Goal: Information Seeking & Learning: Check status

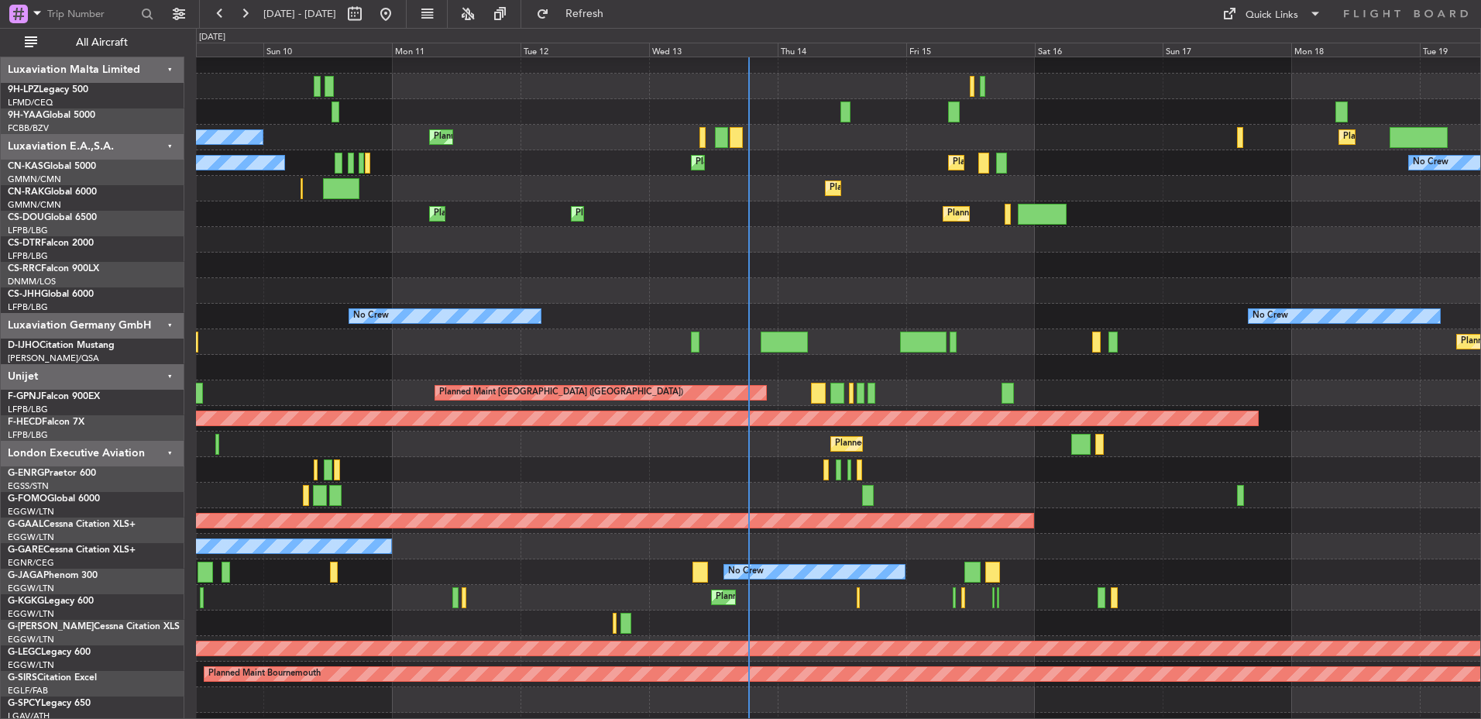
scroll to position [86, 0]
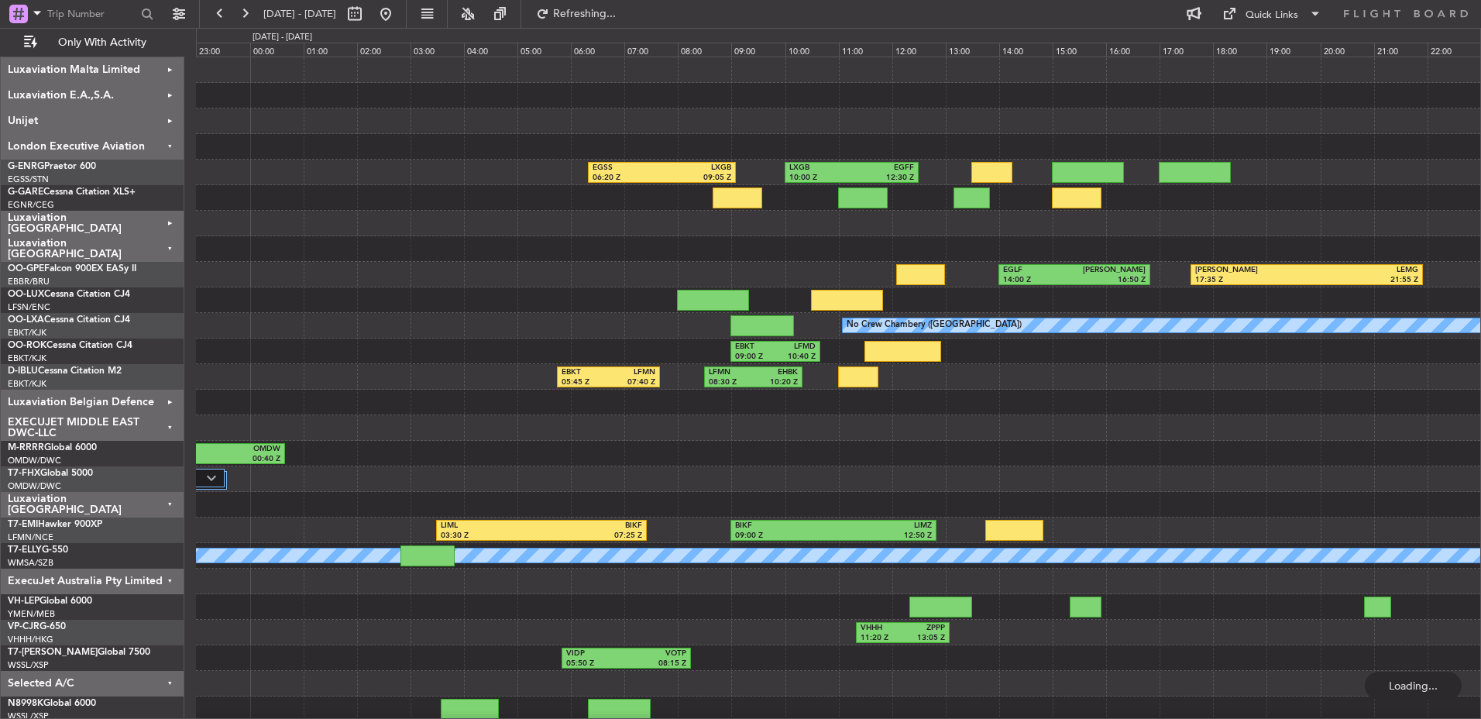
click at [1456, 381] on div "LXGB 10:00 Z EGFF 12:30 Z EGSS 06:20 Z LXGB 09:05 Z Planned Maint [GEOGRAPHIC_D…" at bounding box center [838, 389] width 1284 height 665
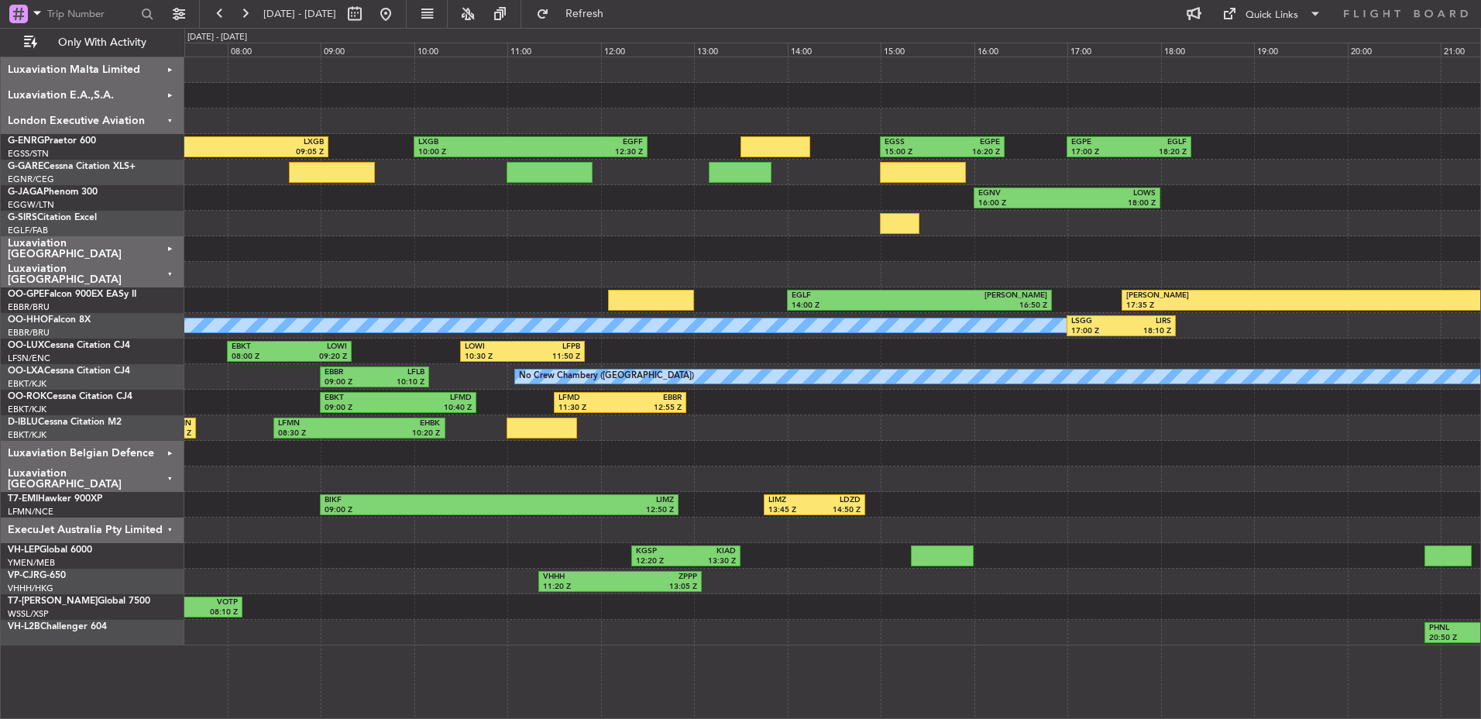
click at [73, 80] on div "Luxaviation Malta Limited" at bounding box center [93, 70] width 184 height 26
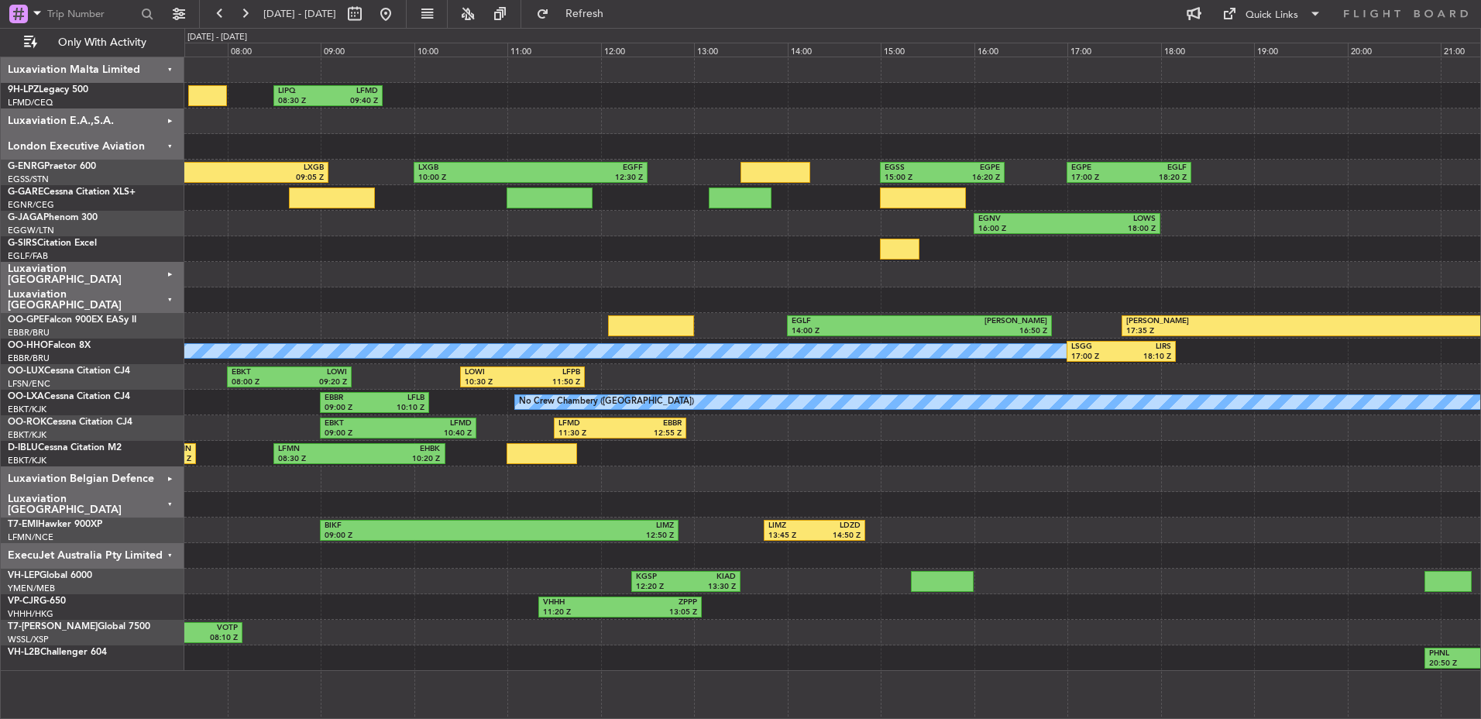
click at [77, 77] on div "Luxaviation Malta Limited" at bounding box center [93, 70] width 184 height 26
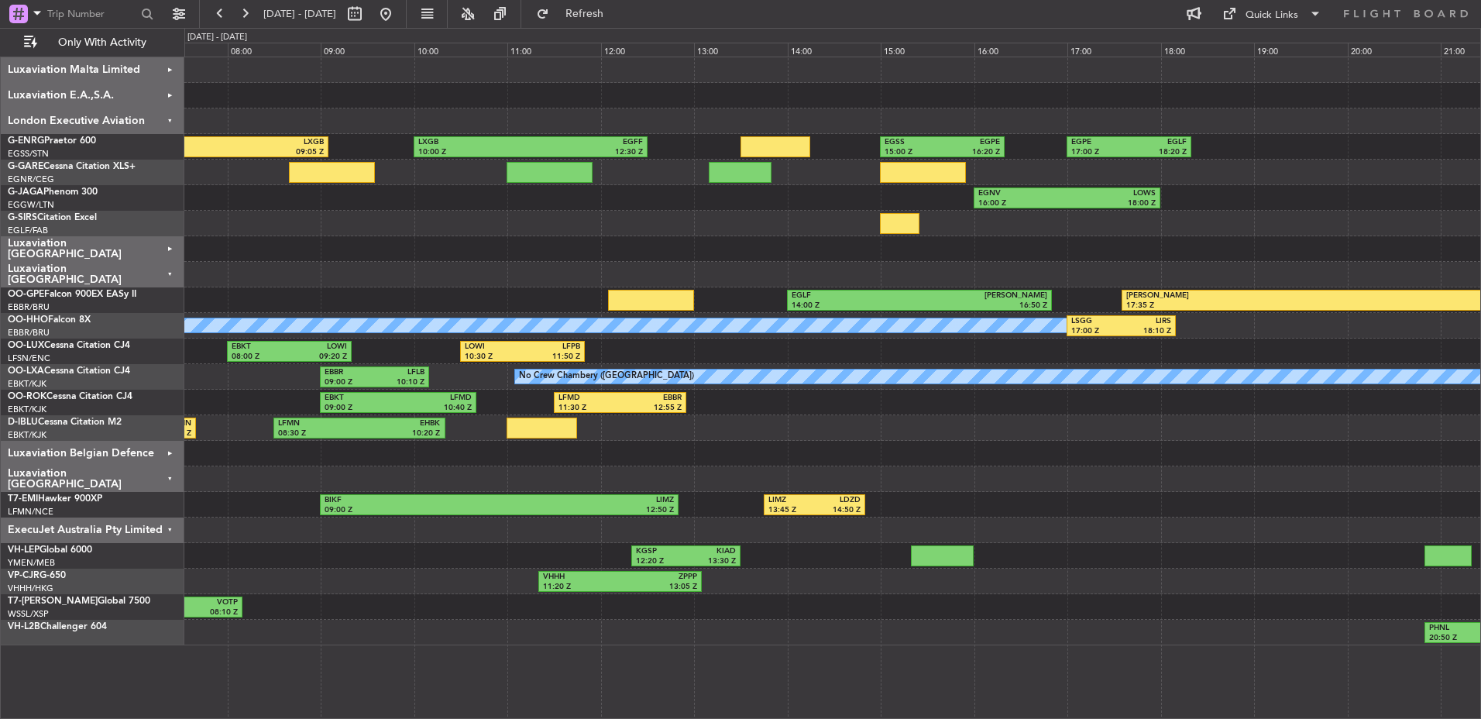
click at [78, 88] on div "Luxaviation E.A.,S.A." at bounding box center [93, 96] width 184 height 26
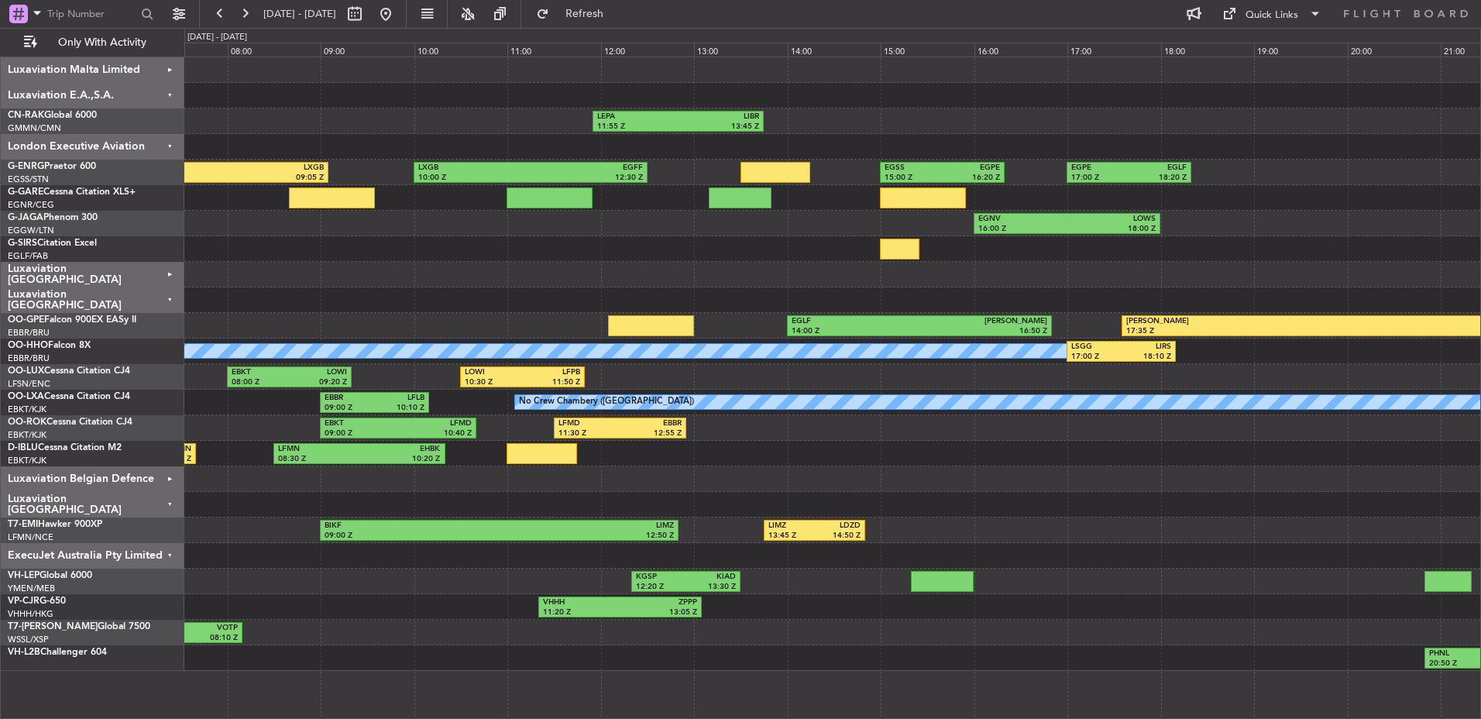
click at [78, 88] on div "Luxaviation E.A.,S.A." at bounding box center [93, 96] width 184 height 26
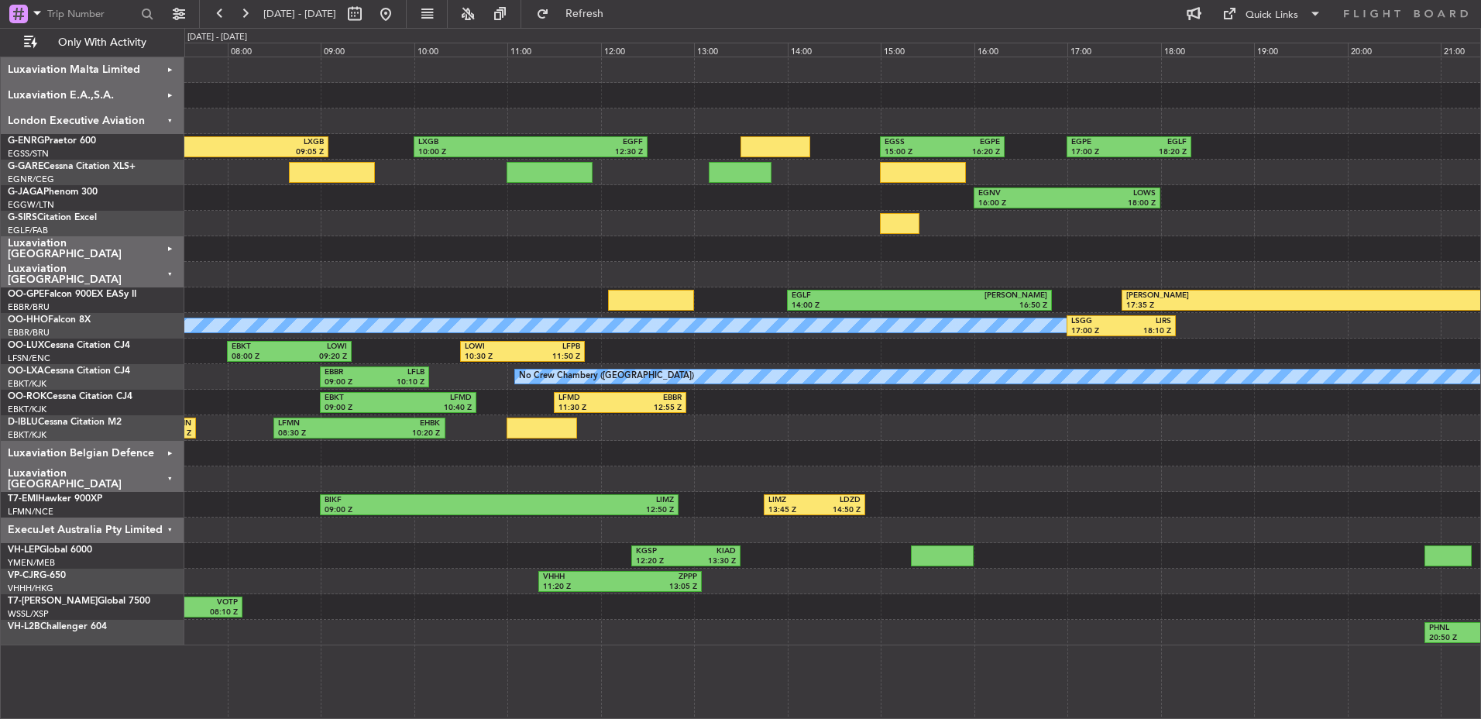
click at [88, 77] on div "Luxaviation Malta Limited" at bounding box center [93, 70] width 184 height 26
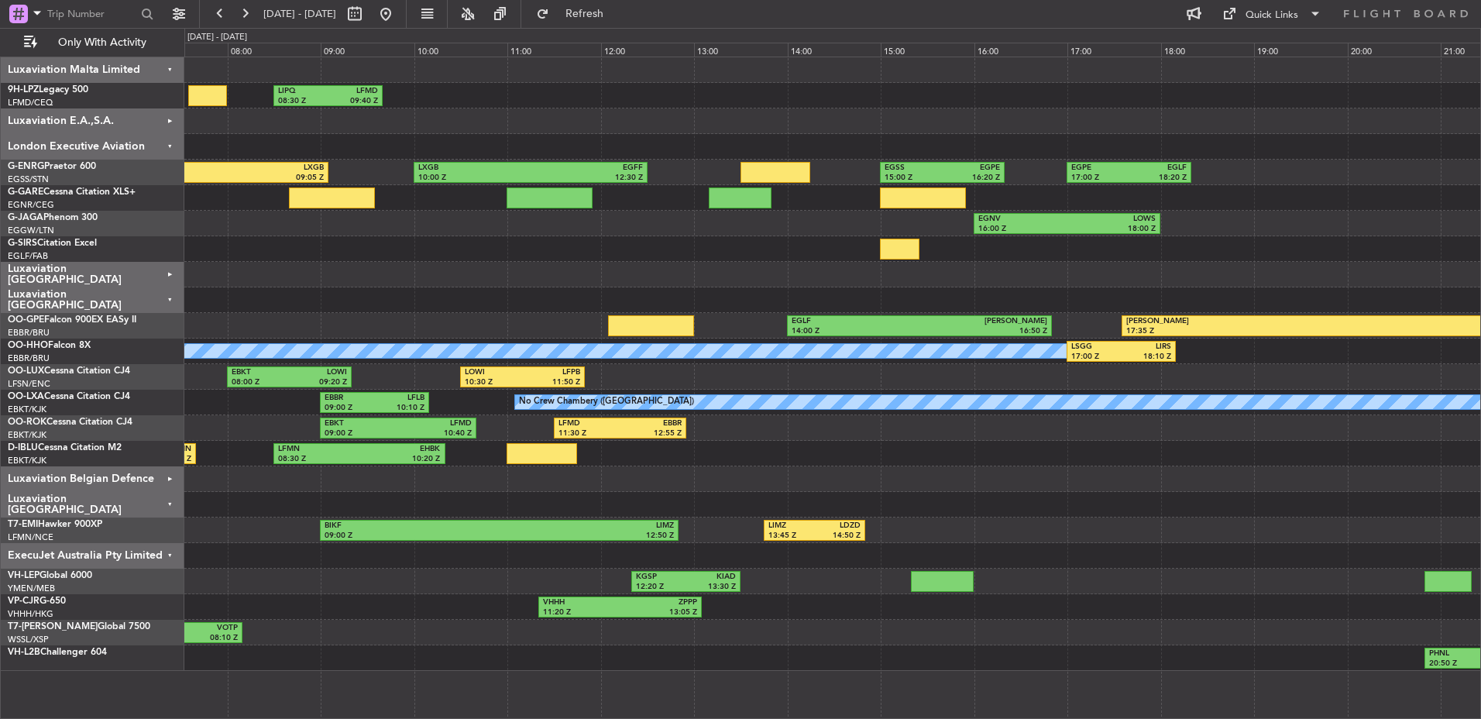
click at [88, 77] on div "Luxaviation Malta Limited" at bounding box center [93, 70] width 184 height 26
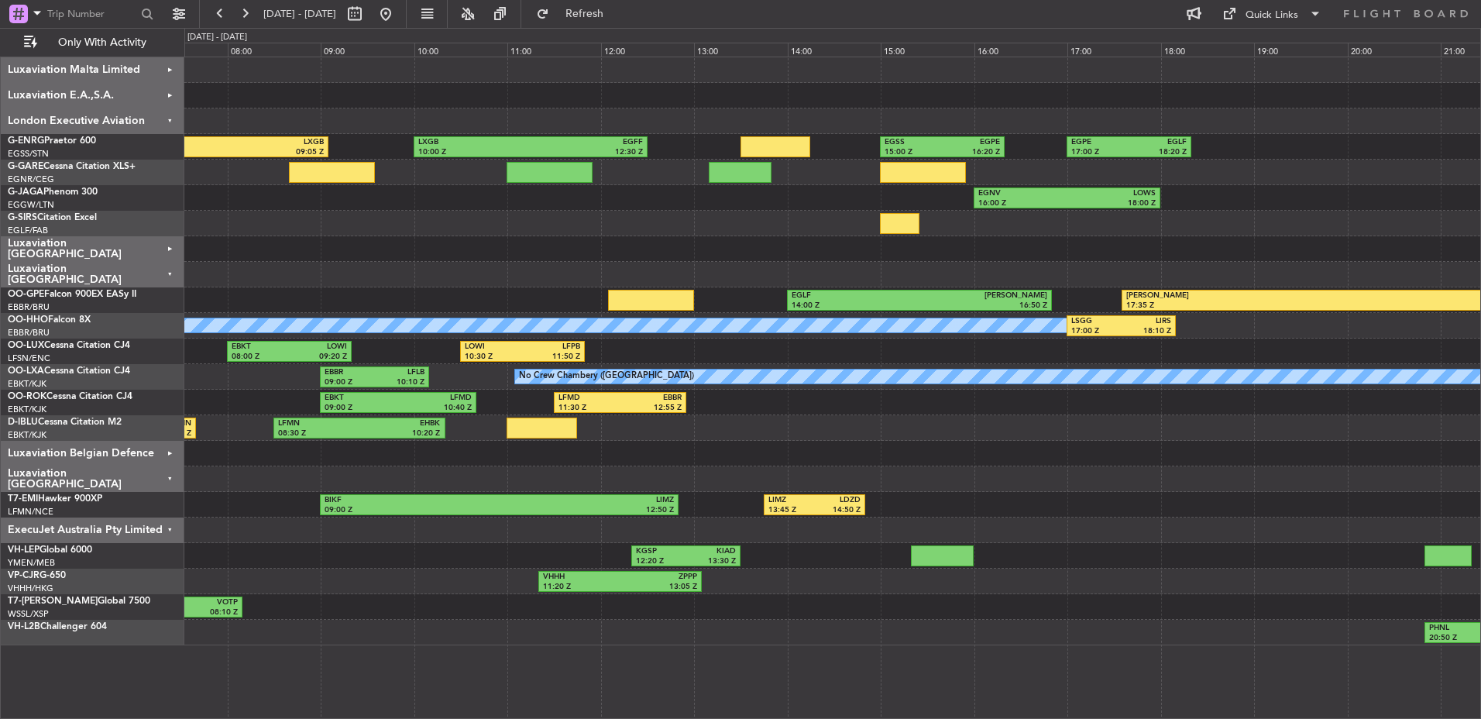
click at [88, 91] on div "Luxaviation E.A.,S.A." at bounding box center [93, 96] width 184 height 26
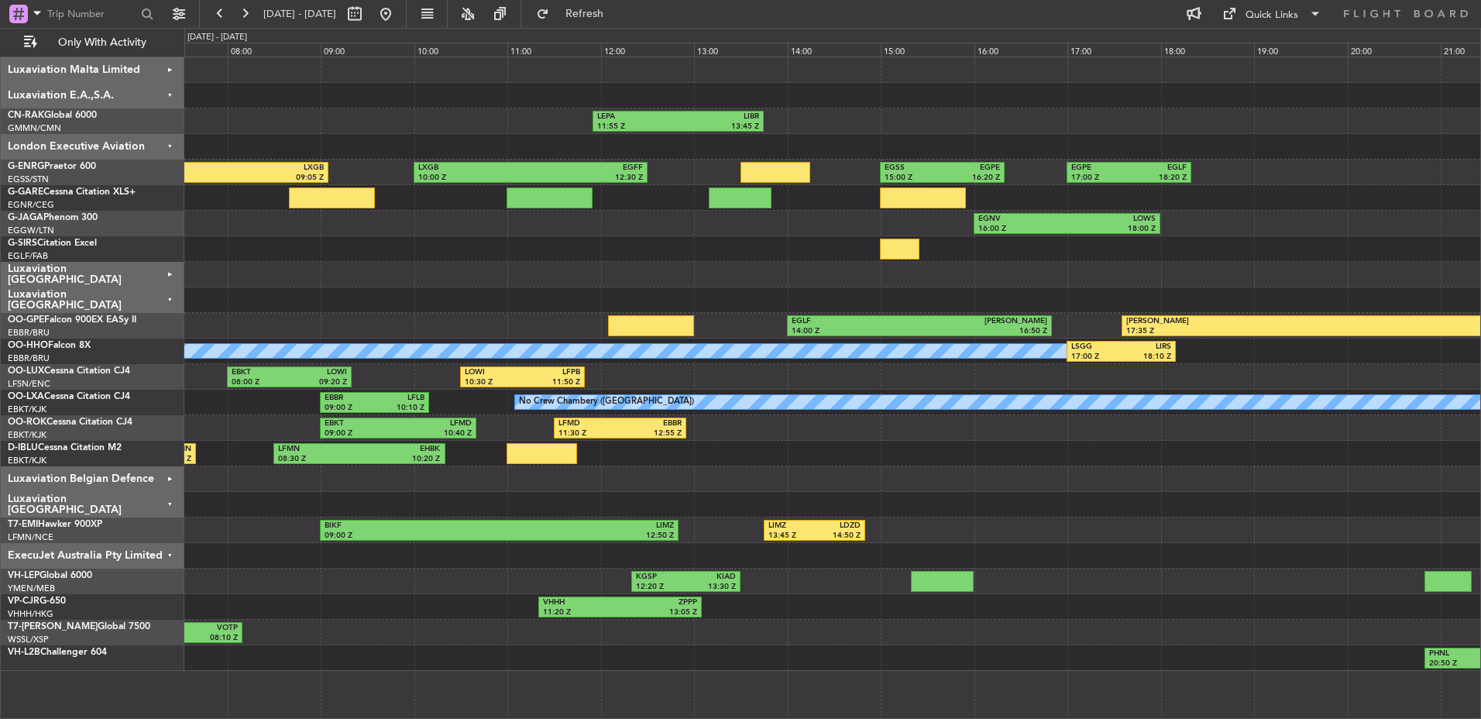
click at [88, 96] on div "Luxaviation E.A.,S.A." at bounding box center [93, 96] width 184 height 26
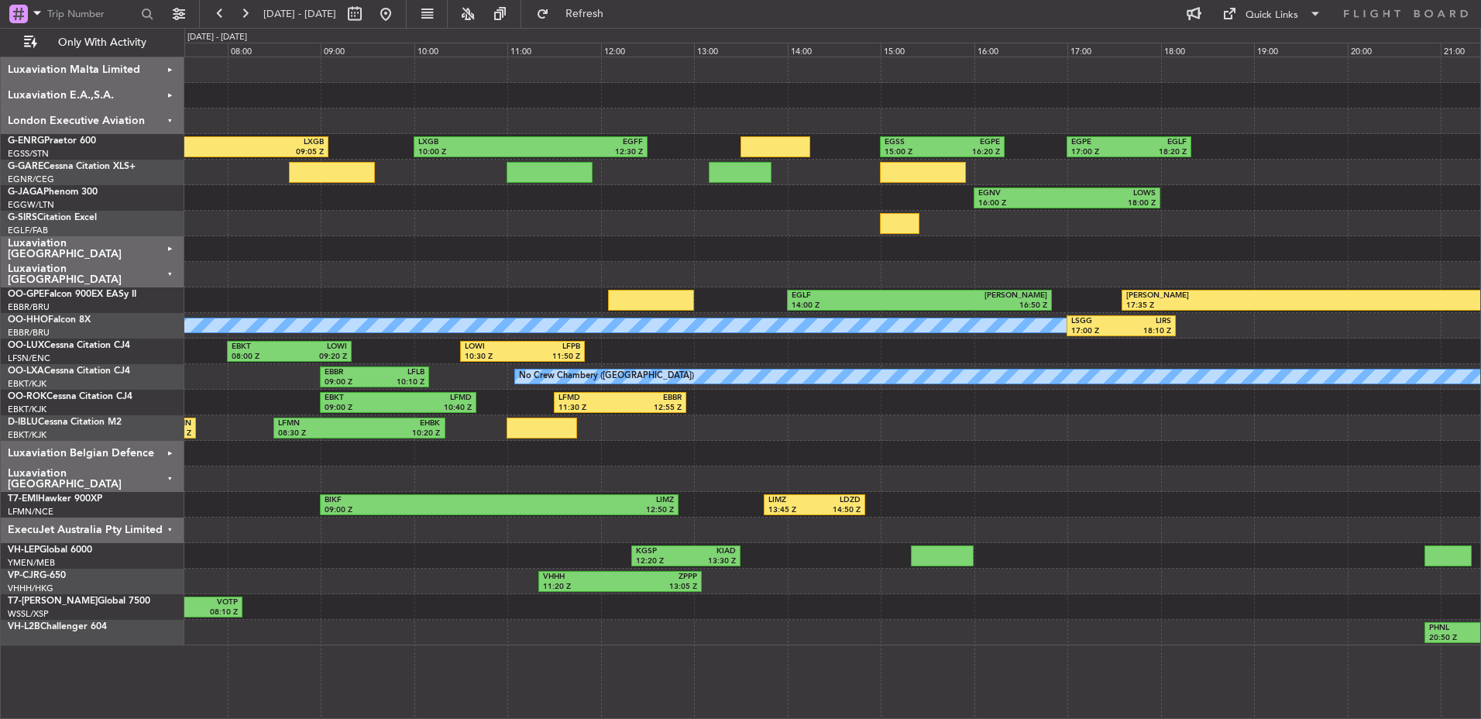
click at [101, 252] on div "Luxaviation [GEOGRAPHIC_DATA]" at bounding box center [93, 249] width 184 height 26
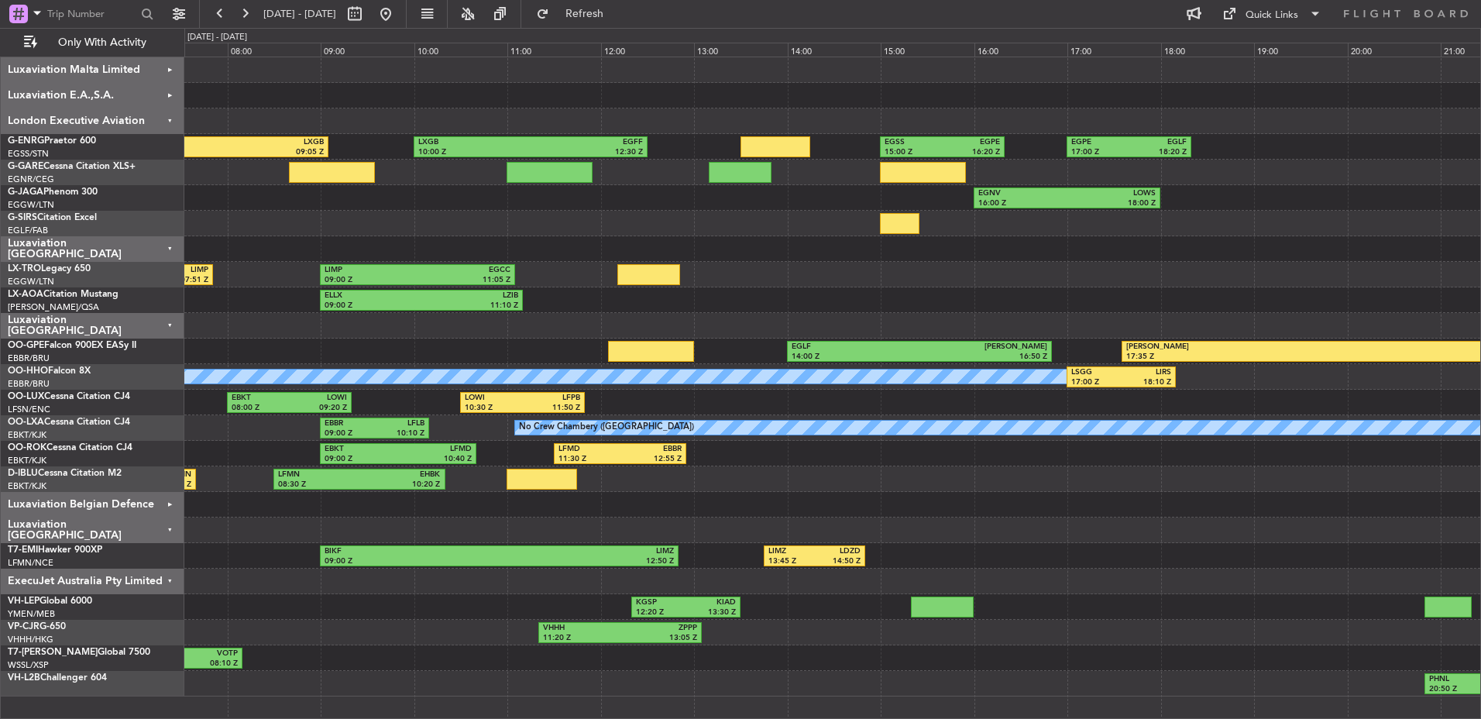
click at [101, 252] on div "Luxaviation [GEOGRAPHIC_DATA]" at bounding box center [93, 249] width 184 height 26
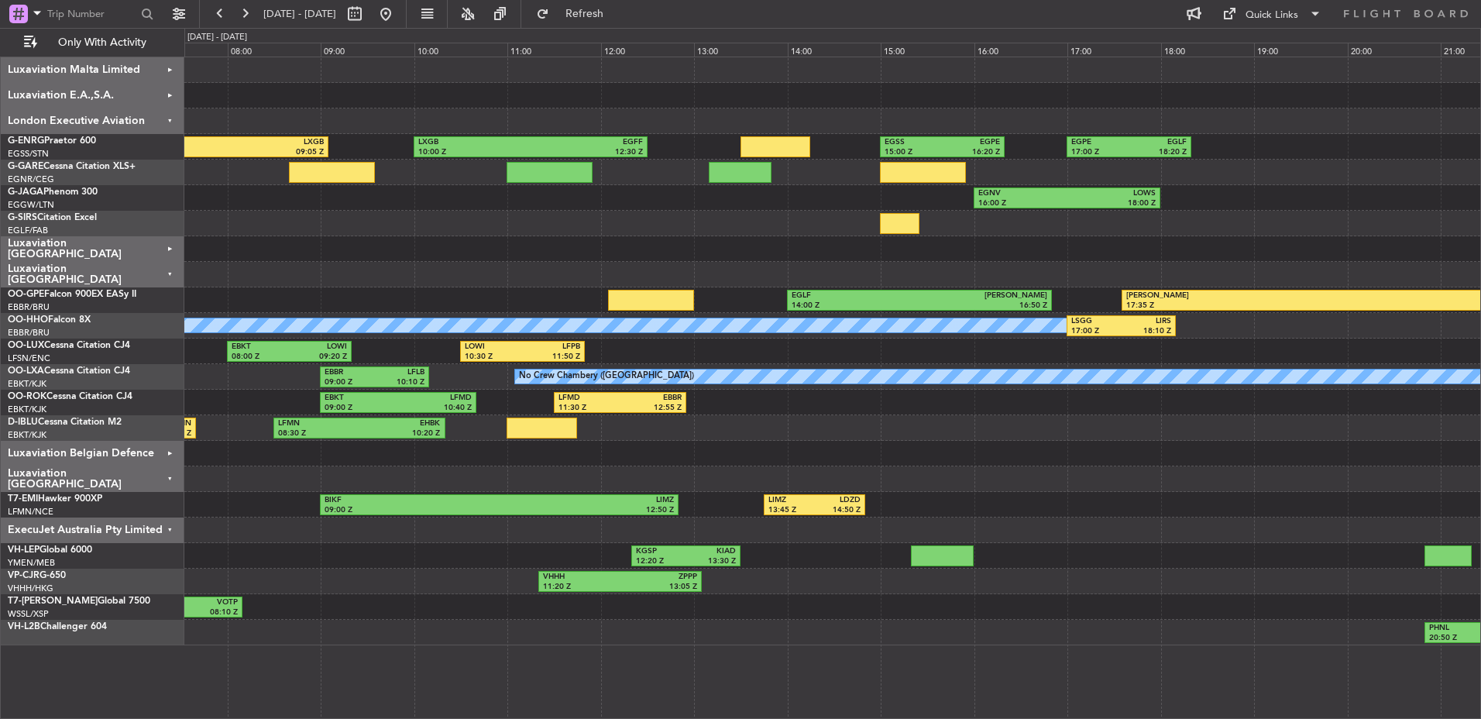
click at [143, 60] on div "Luxaviation Malta Limited" at bounding box center [93, 70] width 184 height 26
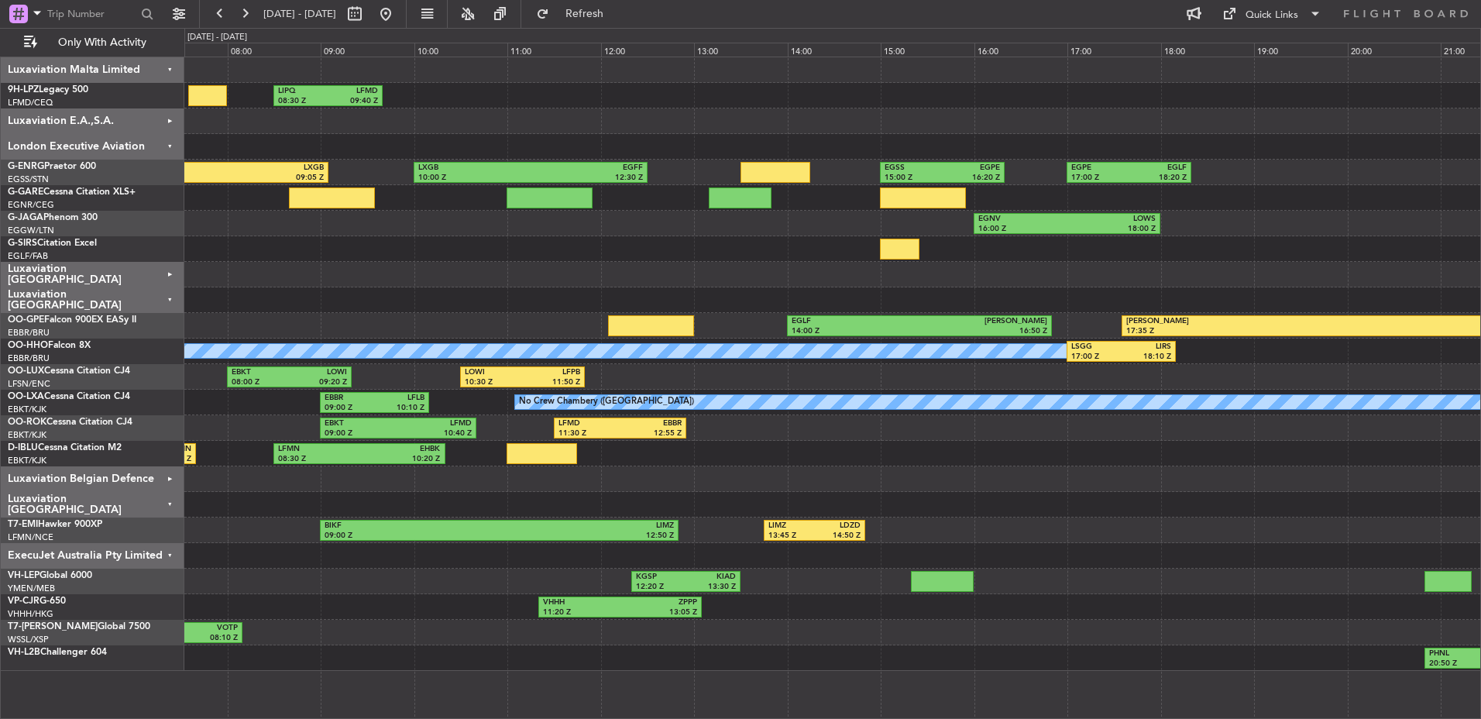
click at [143, 60] on div "Luxaviation Malta Limited" at bounding box center [93, 70] width 184 height 26
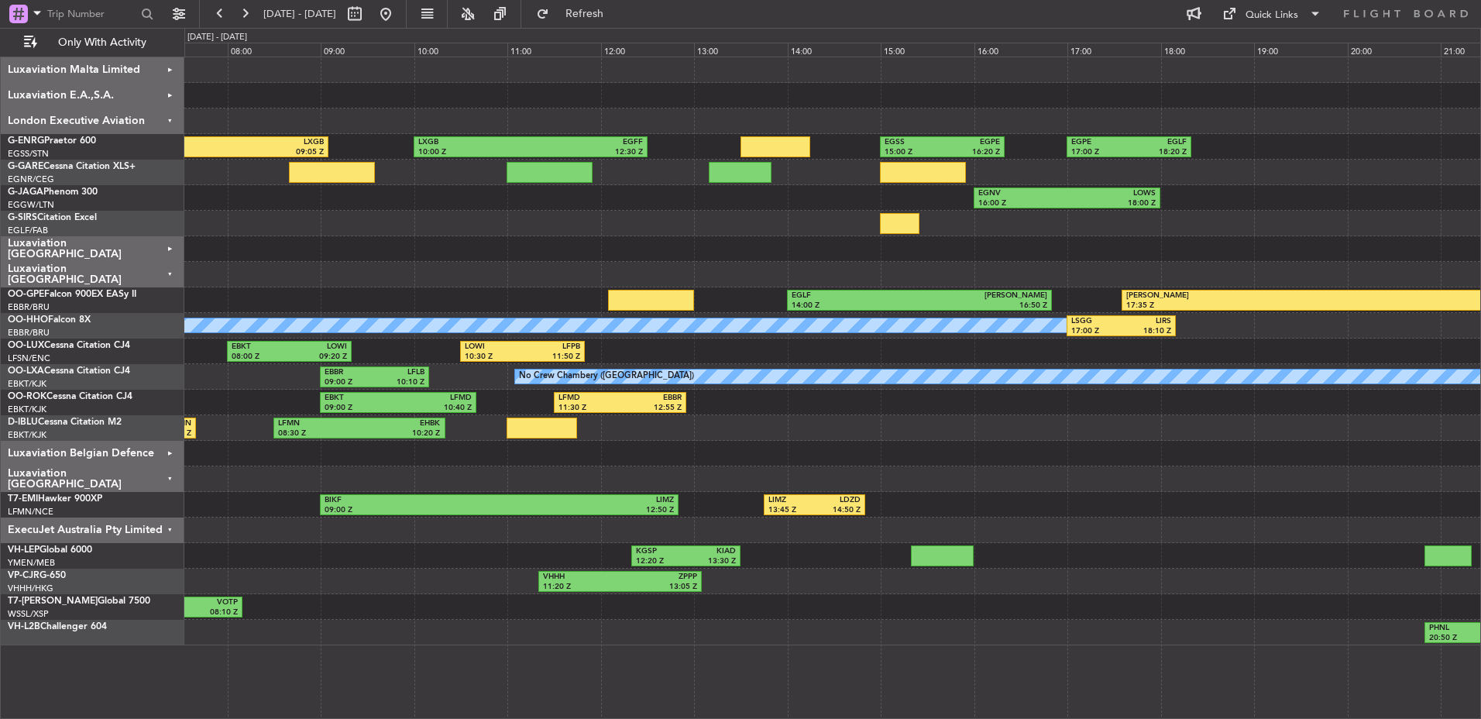
click at [177, 274] on div "EGSS 06:20 Z LXGB 09:05 Z LXGB 10:00 Z EGFF 12:30 Z EGSS 15:00 Z EGPE 16:20 Z E…" at bounding box center [740, 373] width 1481 height 691
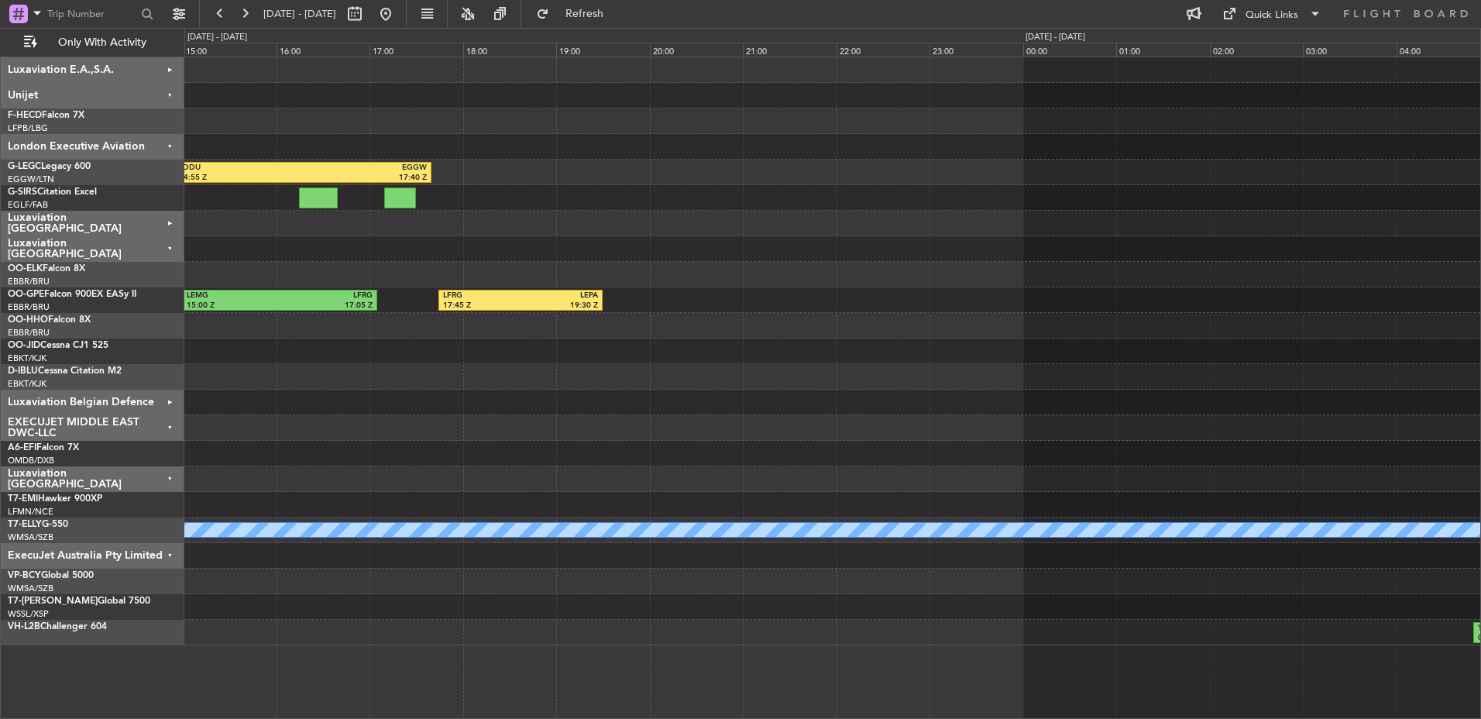
click at [184, 331] on div "LDDU 14:55 Z EGGW 17:40 Z LEMG 11:00 Z LDDU 14:00 Z LEMG 15:00 Z LFRG 17:05 Z L…" at bounding box center [740, 373] width 1481 height 691
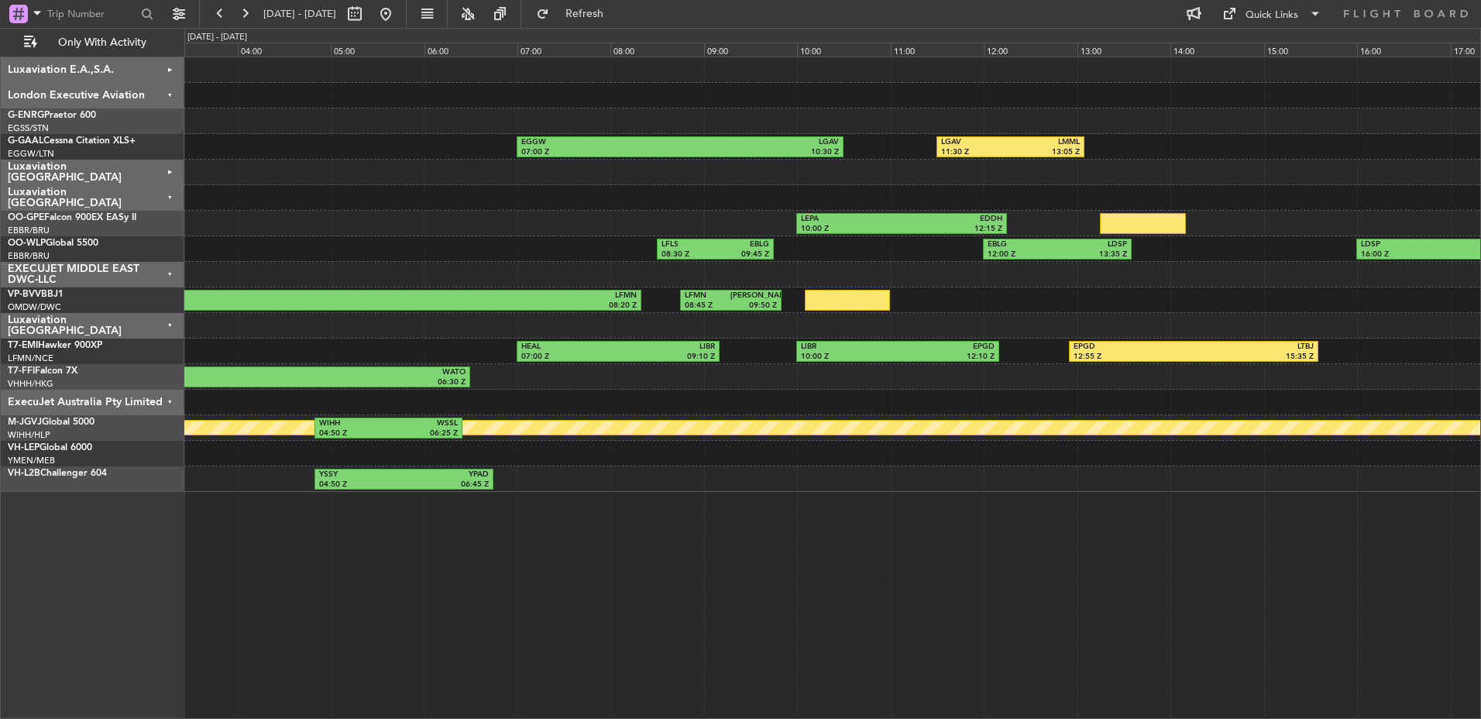
click at [263, 332] on div "EGGW 07:00 Z LGAV 10:30 Z LGAV 11:30 Z LMML 13:05 Z LEPA 10:00 Z EDDH 12:15 Z L…" at bounding box center [832, 274] width 1296 height 435
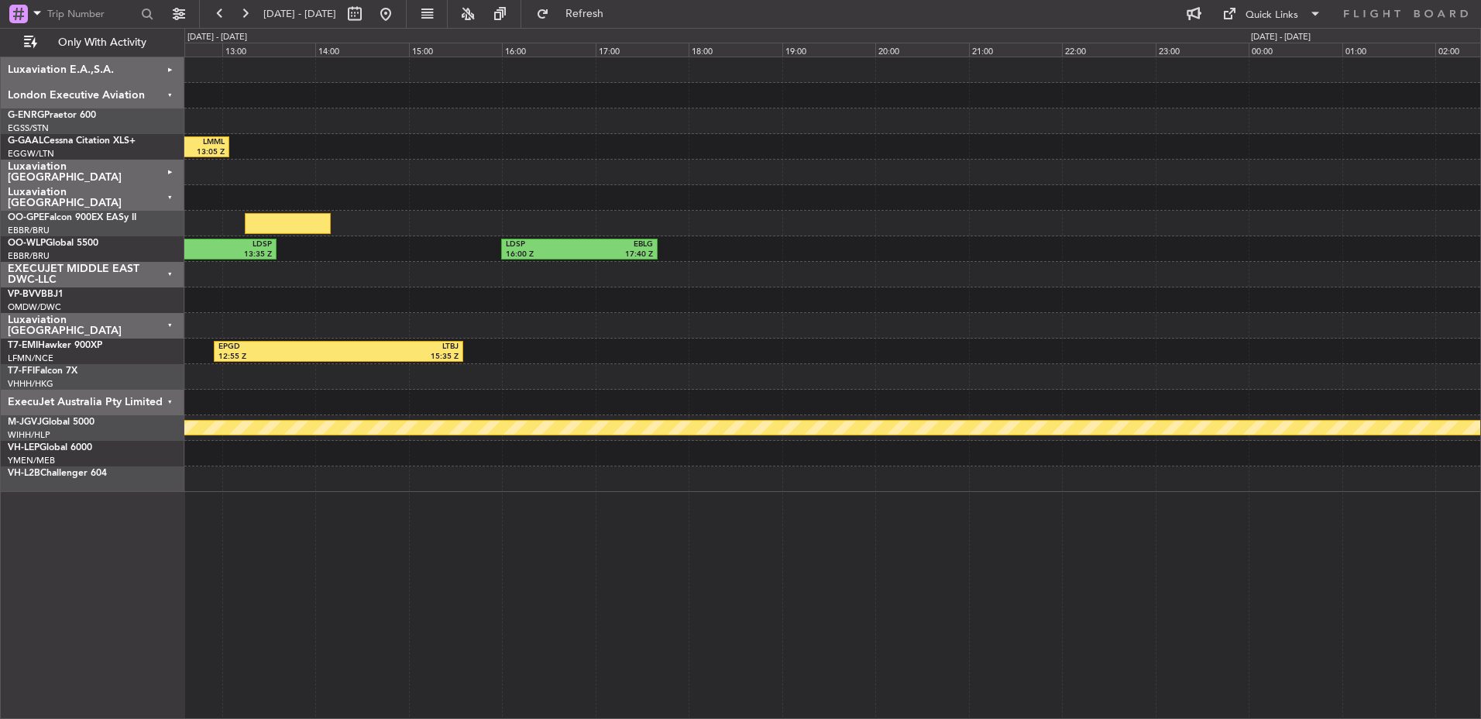
click at [501, 364] on div "LGAV 11:30 Z LMML 13:05 Z EGGW 07:00 Z LGAV 10:30 Z LEPA 10:00 Z EDDH 12:15 Z E…" at bounding box center [832, 274] width 1296 height 435
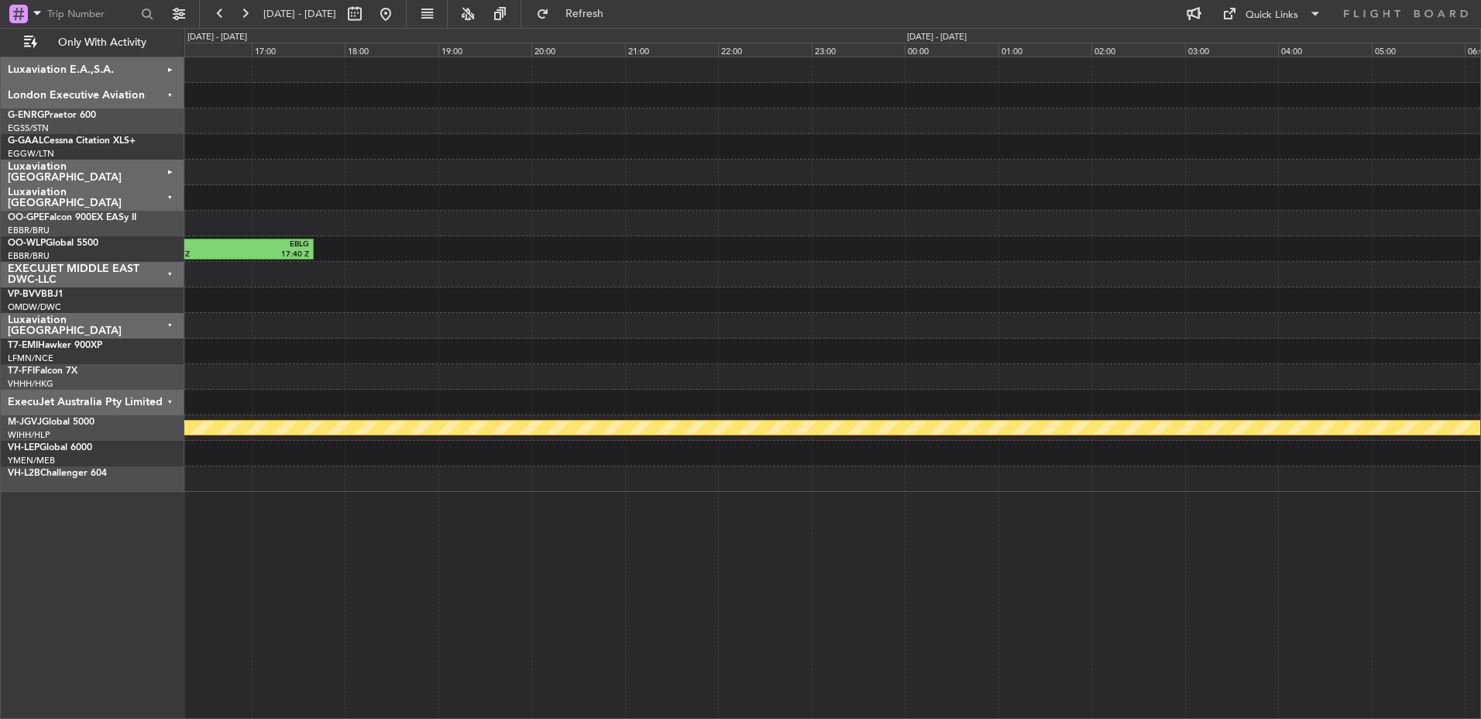
click at [908, 364] on div "LGAV 11:30 Z LMML 13:05 Z LDSP 16:00 Z EBLG 17:40 Z EBLG 12:00 Z LDSP 13:35 Z E…" at bounding box center [832, 274] width 1296 height 435
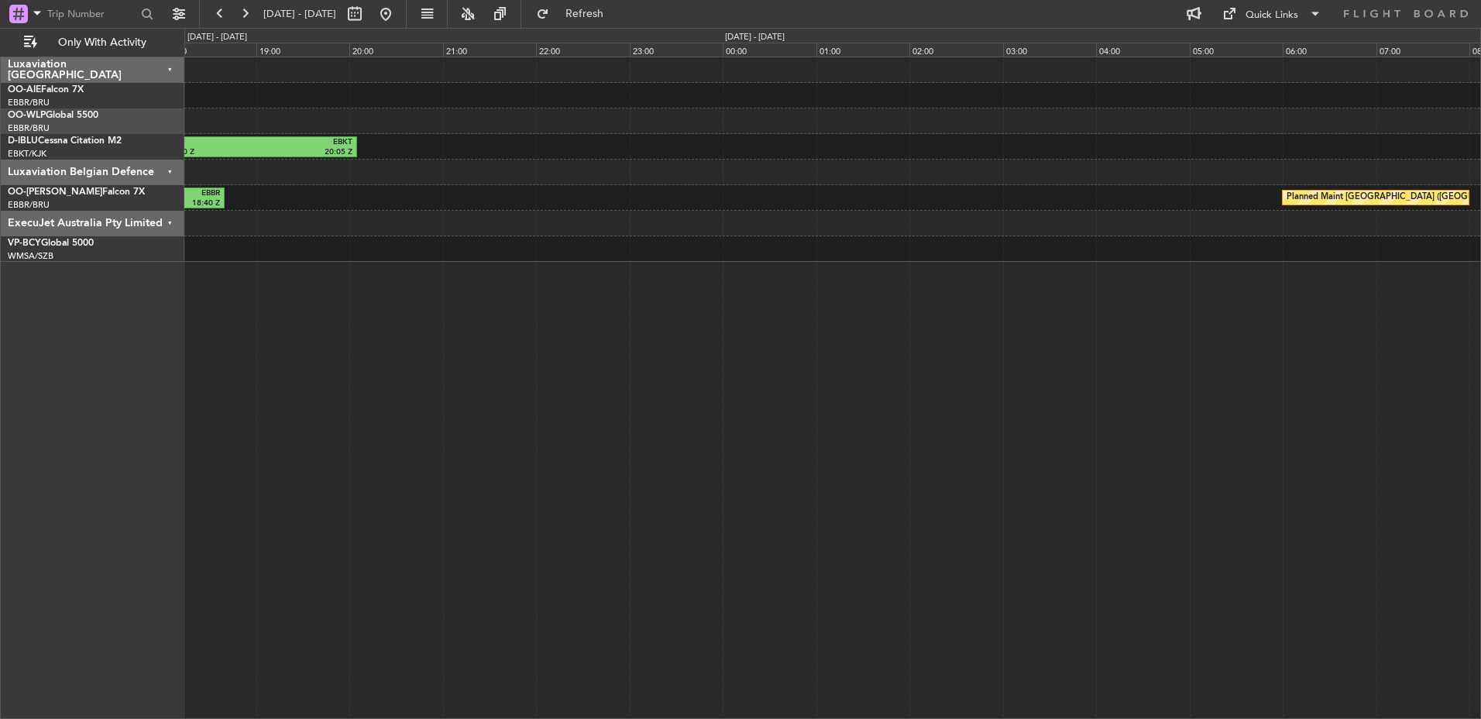
click at [876, 371] on div "KPBI 14:00 Z KFOK 16:30 Z LDSP 16:00 Z EBLG 17:40 Z LFKF 18:00 Z EBKT 20:05 Z E…" at bounding box center [832, 388] width 1297 height 662
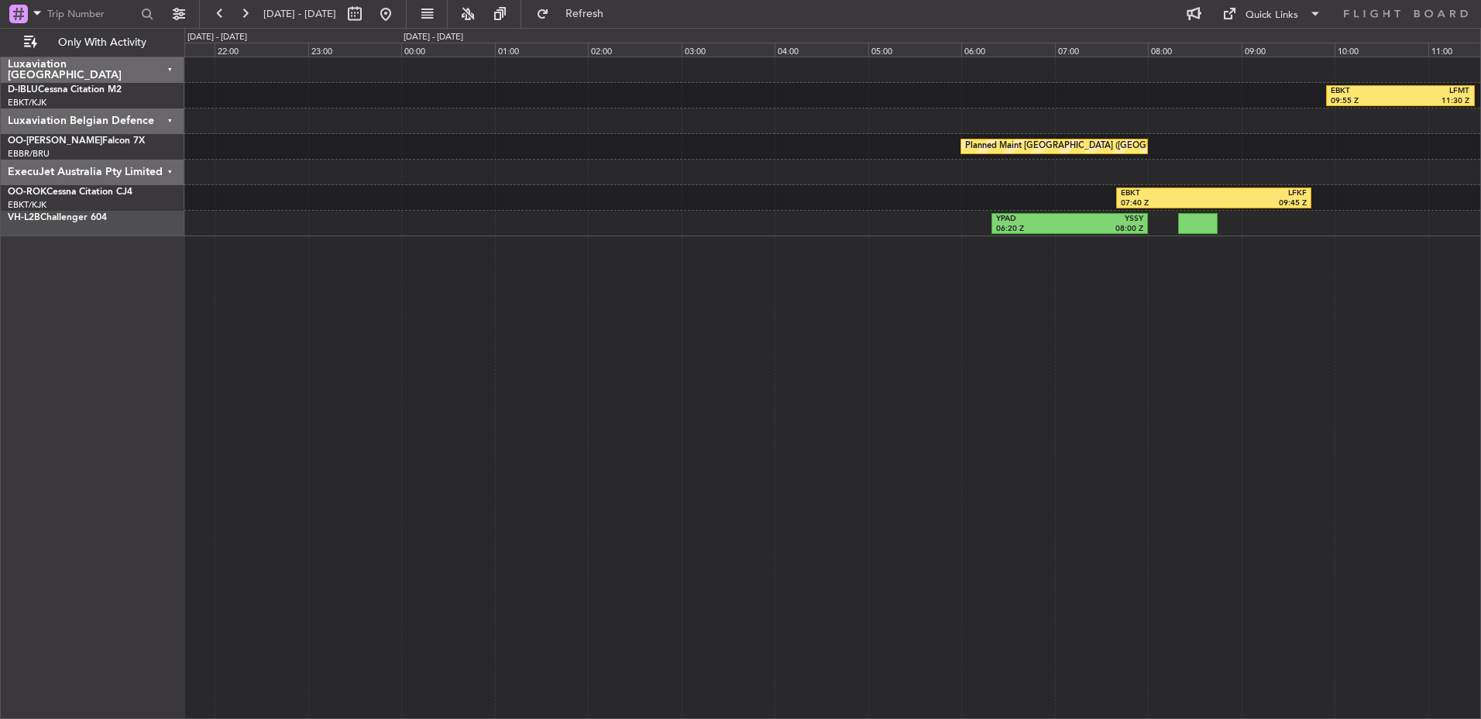
click at [286, 385] on div "EBKT 09:55 Z LFMT 11:30 Z LFMT 12:30 Z LFSN 13:55 Z LFKF 18:00 Z EBKT 20:05 Z P…" at bounding box center [832, 388] width 1297 height 662
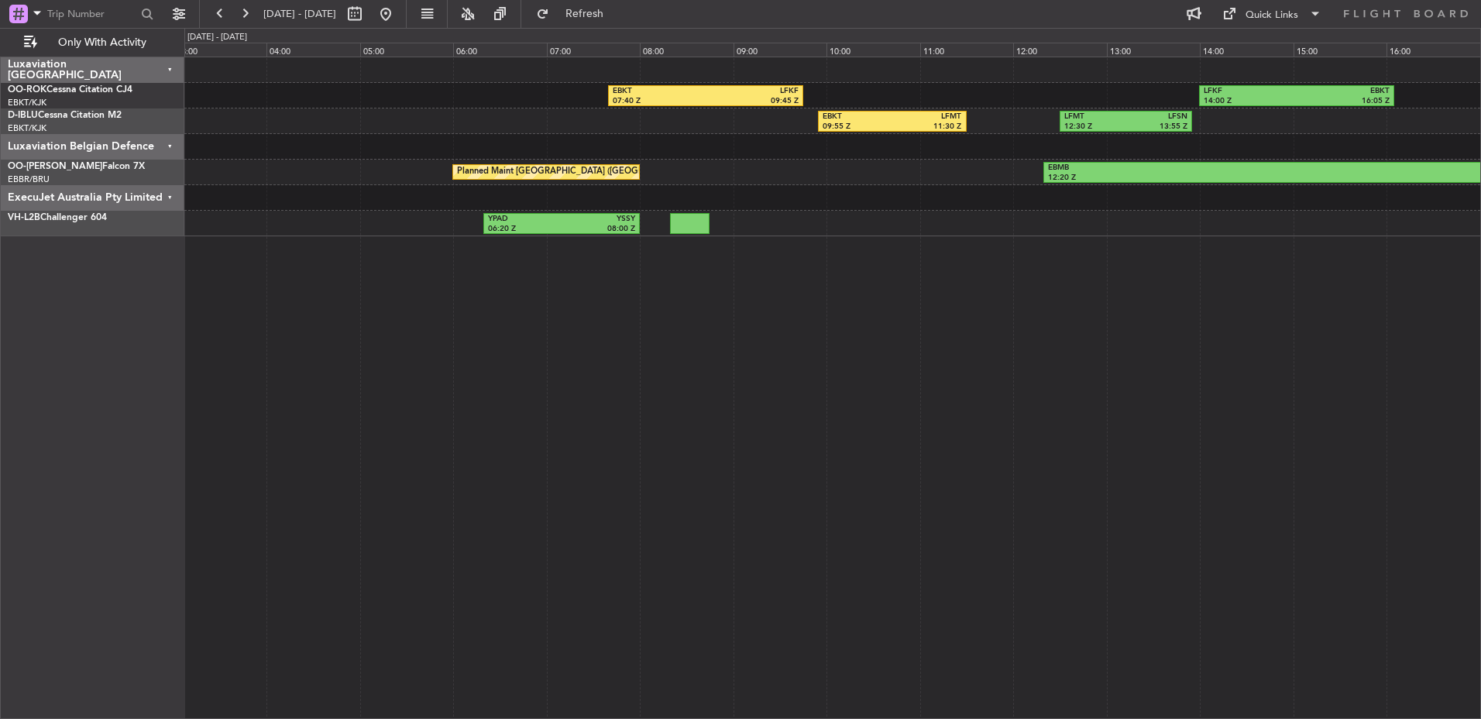
click at [699, 386] on div "EBKT 07:40 Z LFKF 09:45 Z LFKF 14:00 Z EBKT 16:05 Z EBKT 09:55 Z LFMT 11:30 Z L…" at bounding box center [832, 388] width 1297 height 662
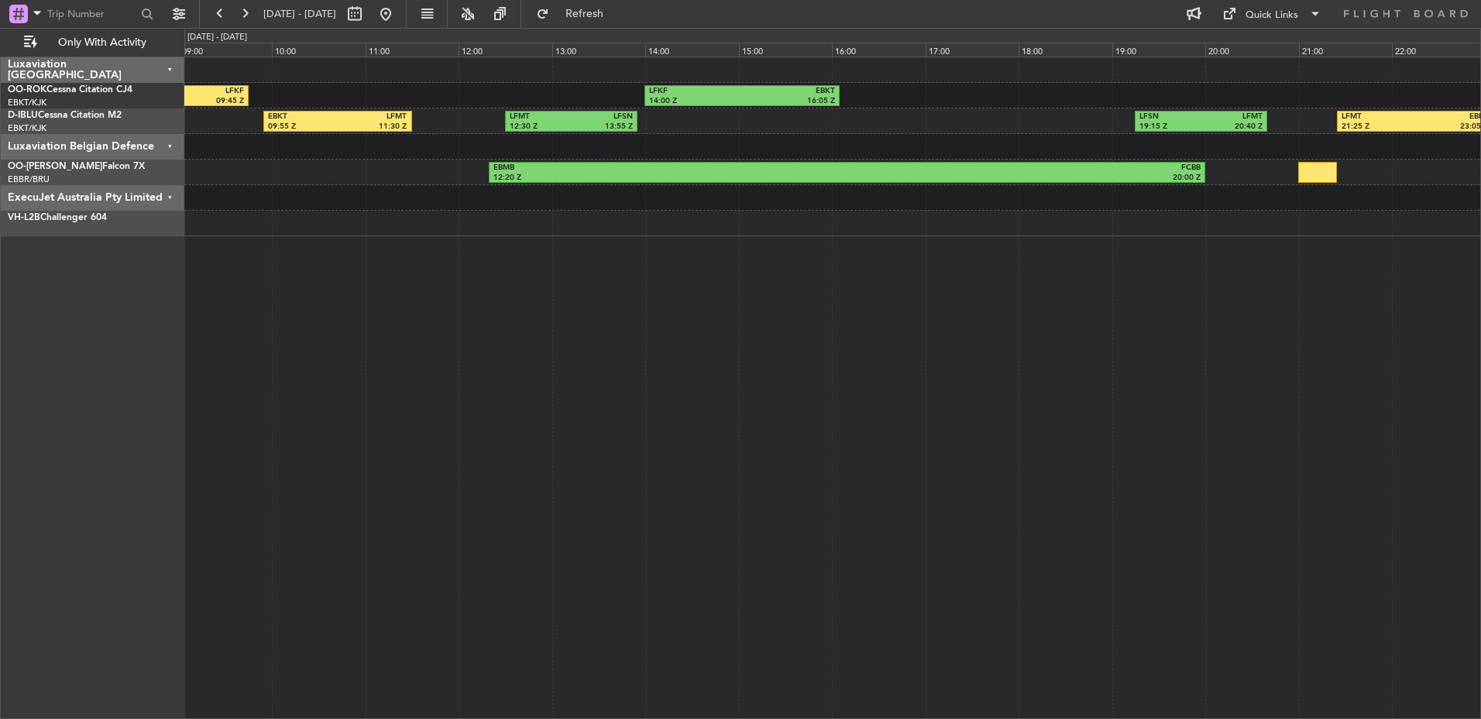
click at [719, 390] on div "EBKT 07:40 Z LFKF 09:45 Z LFKF 14:00 Z EBKT 16:05 Z Owner Kortrijk-Wevelgem EBK…" at bounding box center [832, 388] width 1297 height 662
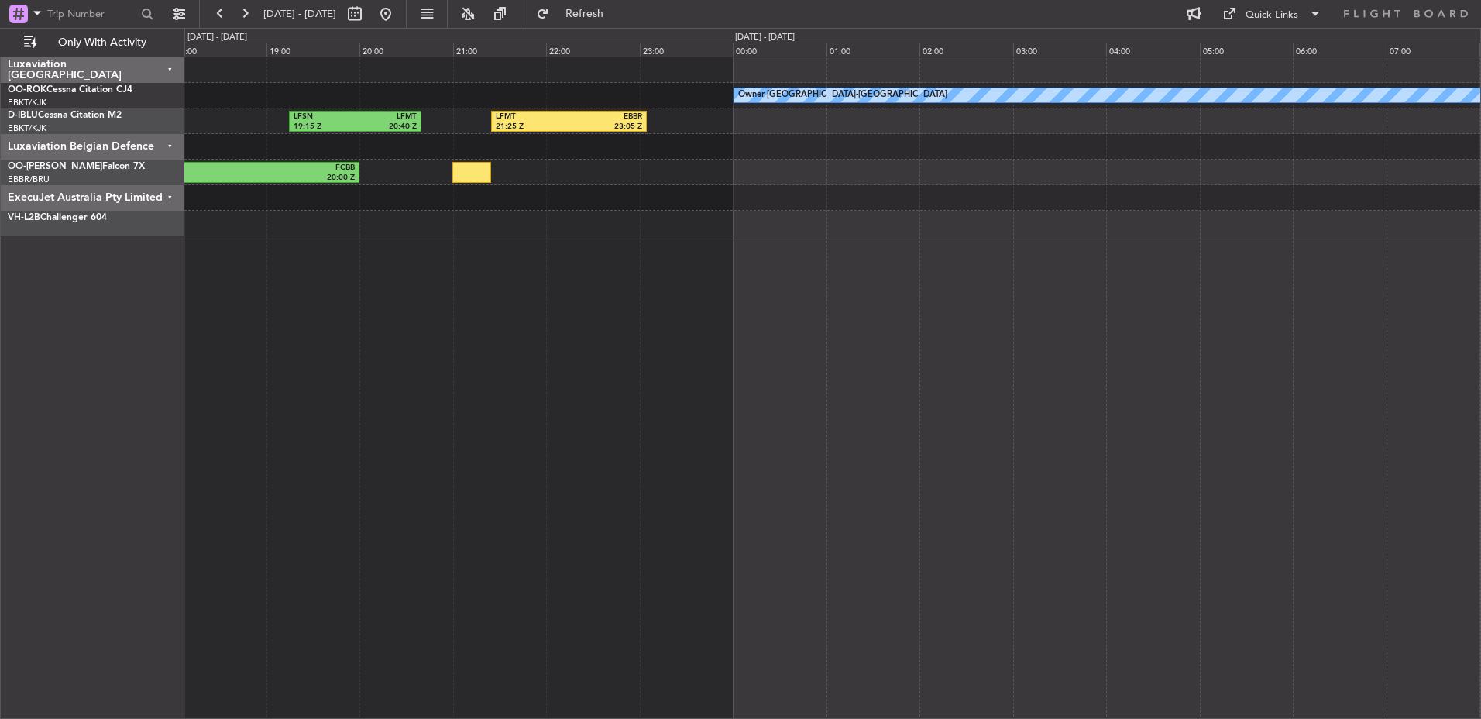
click at [993, 380] on div "Owner Kortrijk-Wevelgem LFKF 14:00 Z EBKT 16:05 Z LFSN 19:15 Z LFMT 20:40 Z LFM…" at bounding box center [832, 388] width 1297 height 662
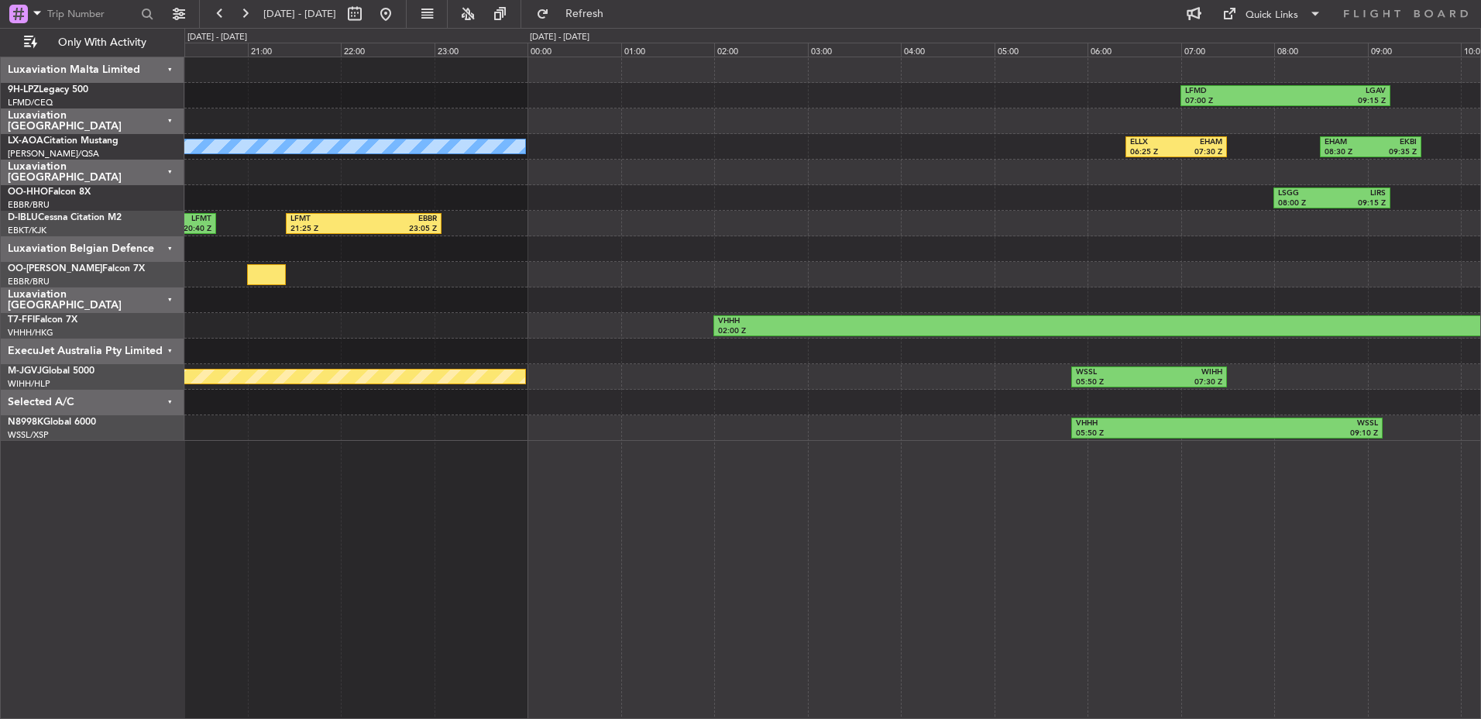
click at [854, 373] on div "LFMD 07:00 Z LGAV 09:15 Z LGAV 12:30 Z LSZA 15:00 Z No Crew Luxembourg (Findel)…" at bounding box center [832, 388] width 1297 height 662
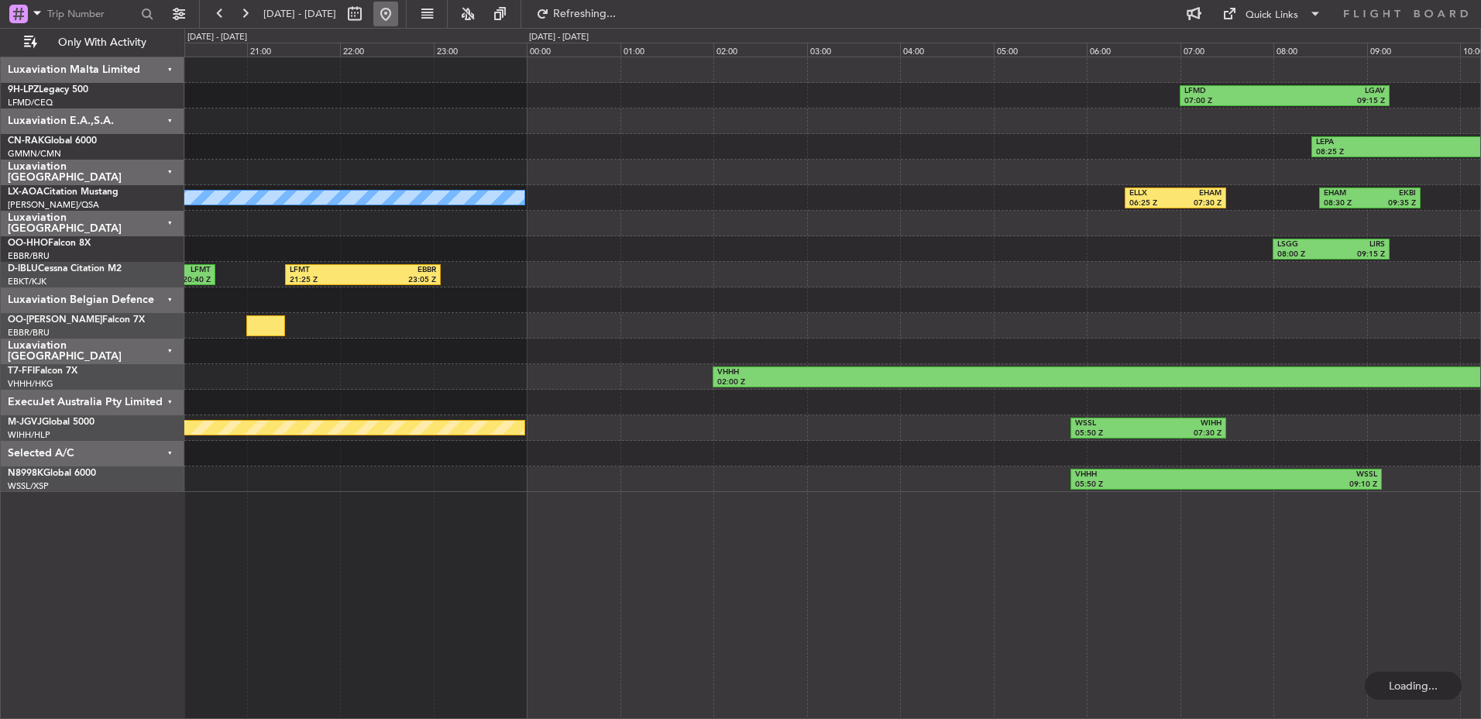
click at [398, 20] on button at bounding box center [385, 14] width 25 height 25
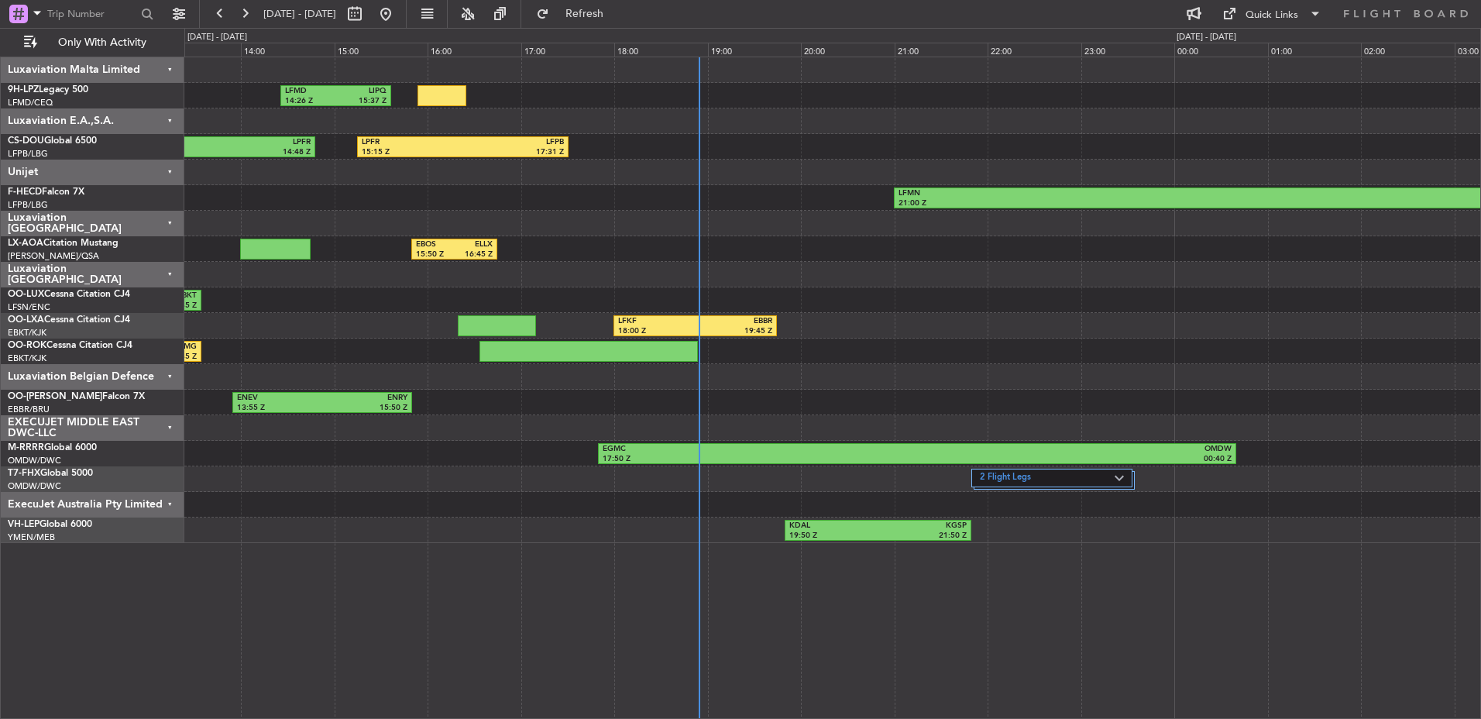
click at [1050, 349] on div "EBKT 10:42 Z LEMG 13:35 Z Unplanned Maint Kortrijk-Wevelgem" at bounding box center [832, 351] width 1296 height 26
